Goal: Transaction & Acquisition: Purchase product/service

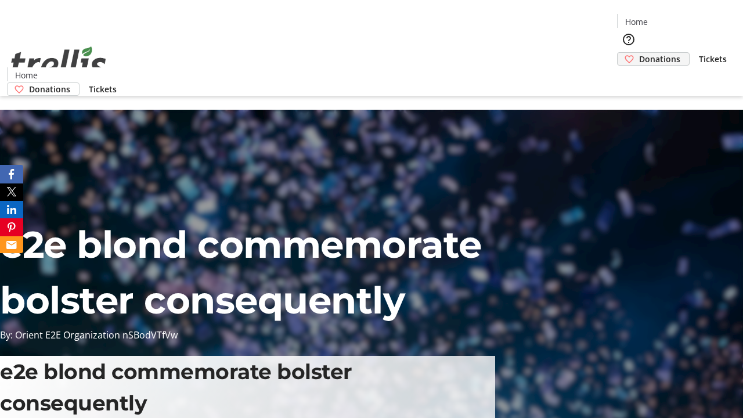
click at [639, 53] on span "Donations" at bounding box center [659, 59] width 41 height 12
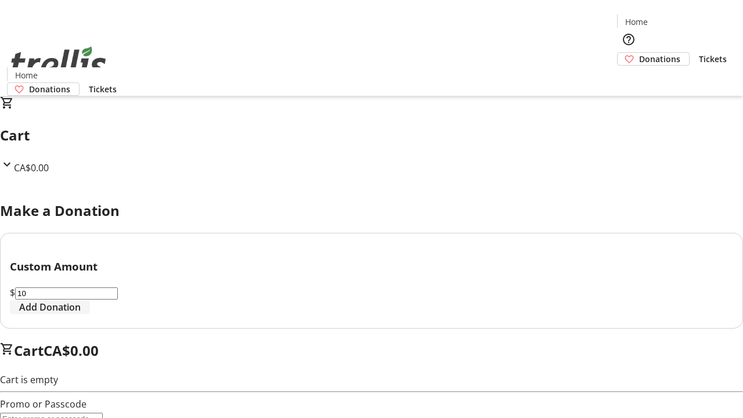
click at [81, 314] on span "Add Donation" at bounding box center [50, 307] width 62 height 14
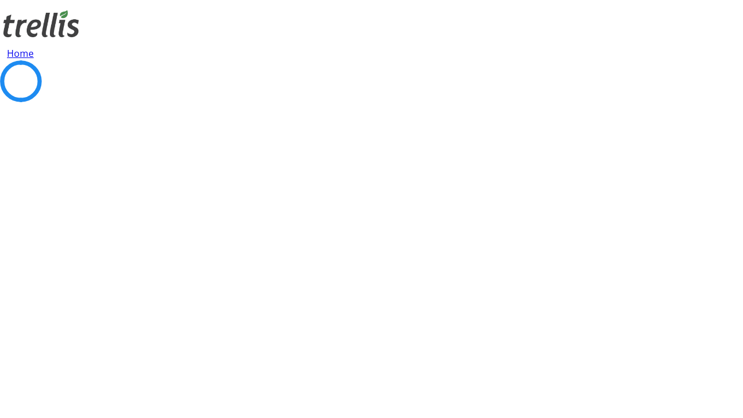
select select "CA"
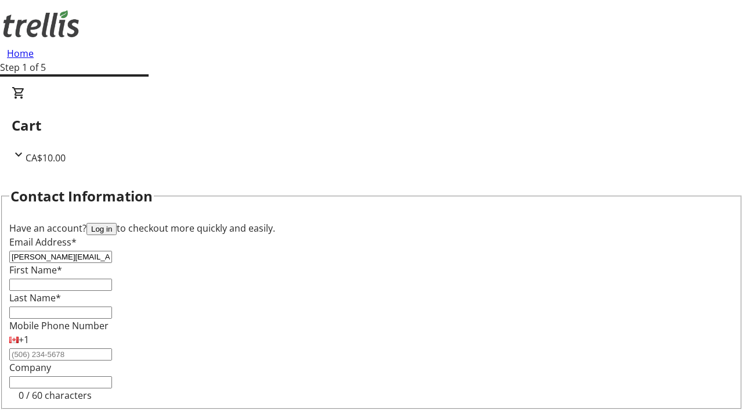
type input "[PERSON_NAME][EMAIL_ADDRESS][PERSON_NAME][DOMAIN_NAME]"
type input "[PERSON_NAME]"
type input "[STREET_ADDRESS][PERSON_NAME]"
type input "Kelowna"
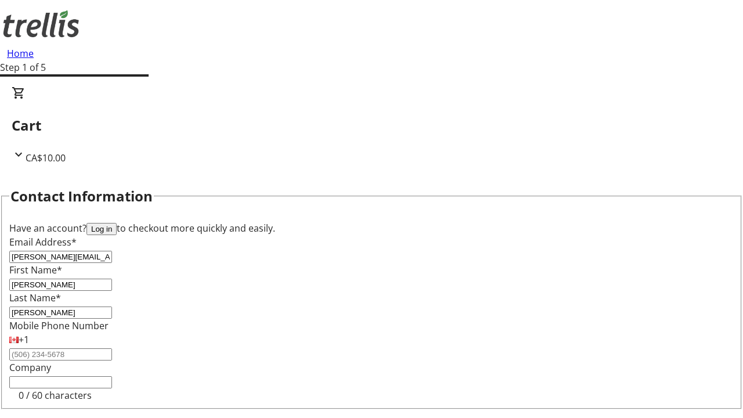
select select "BC"
type input "Kelowna"
type input "V1Y 0C2"
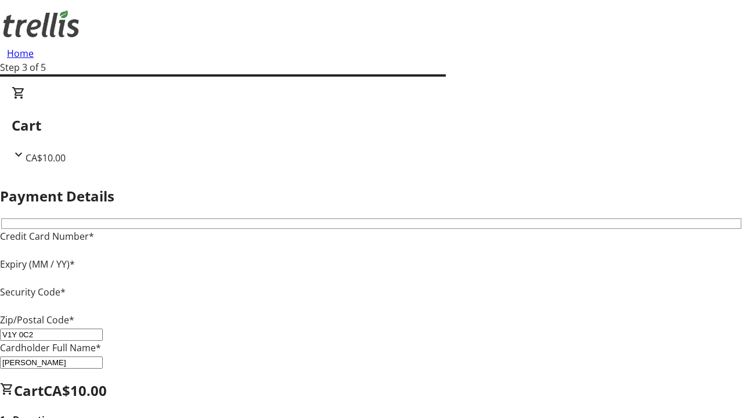
type input "V1Y 0C2"
